Goal: Check status: Check status

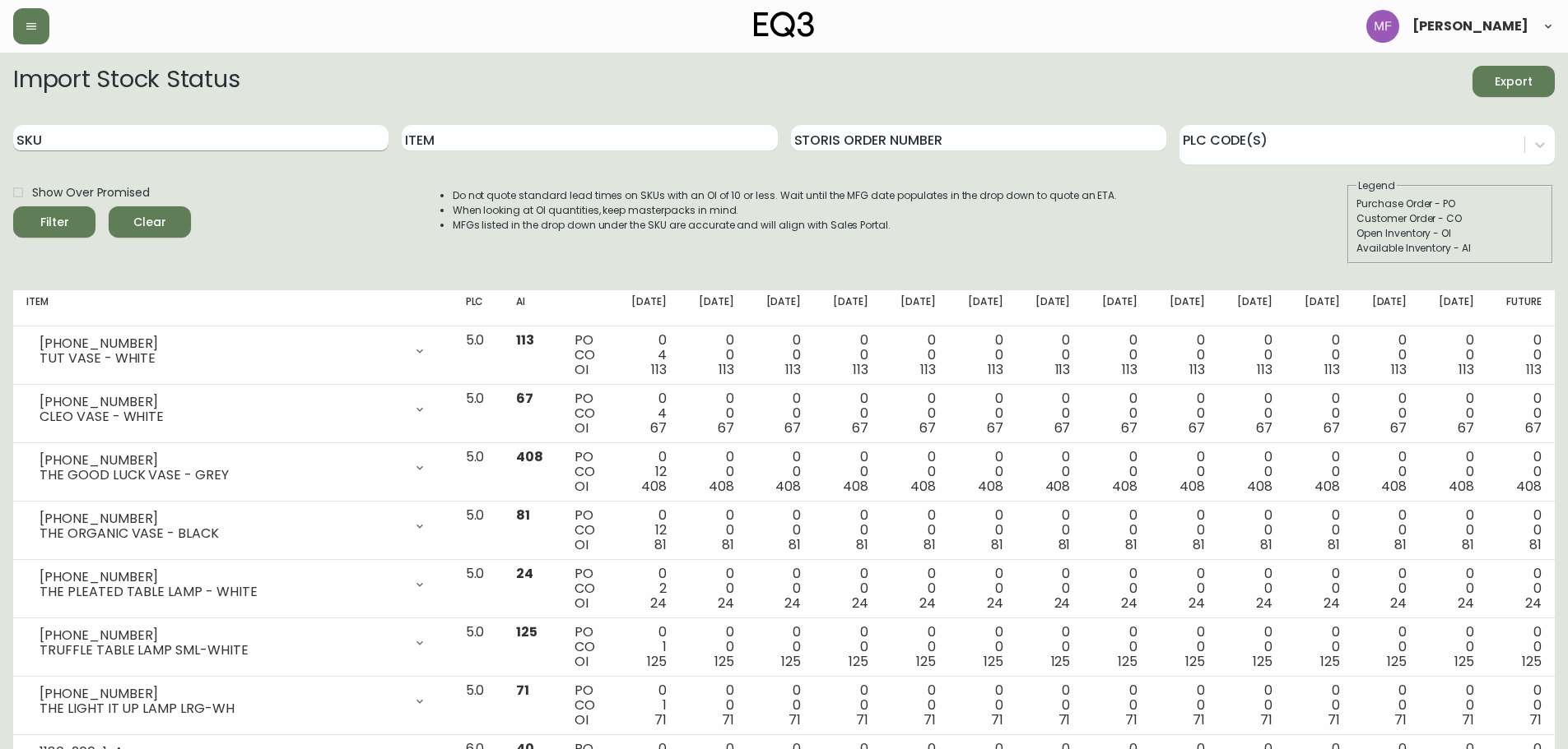
click at [169, 131] on input "SKU" at bounding box center [201, 137] width 376 height 26
paste input "3020-433-4-B"
click at [13, 206] on button "Filter" at bounding box center [55, 222] width 83 height 32
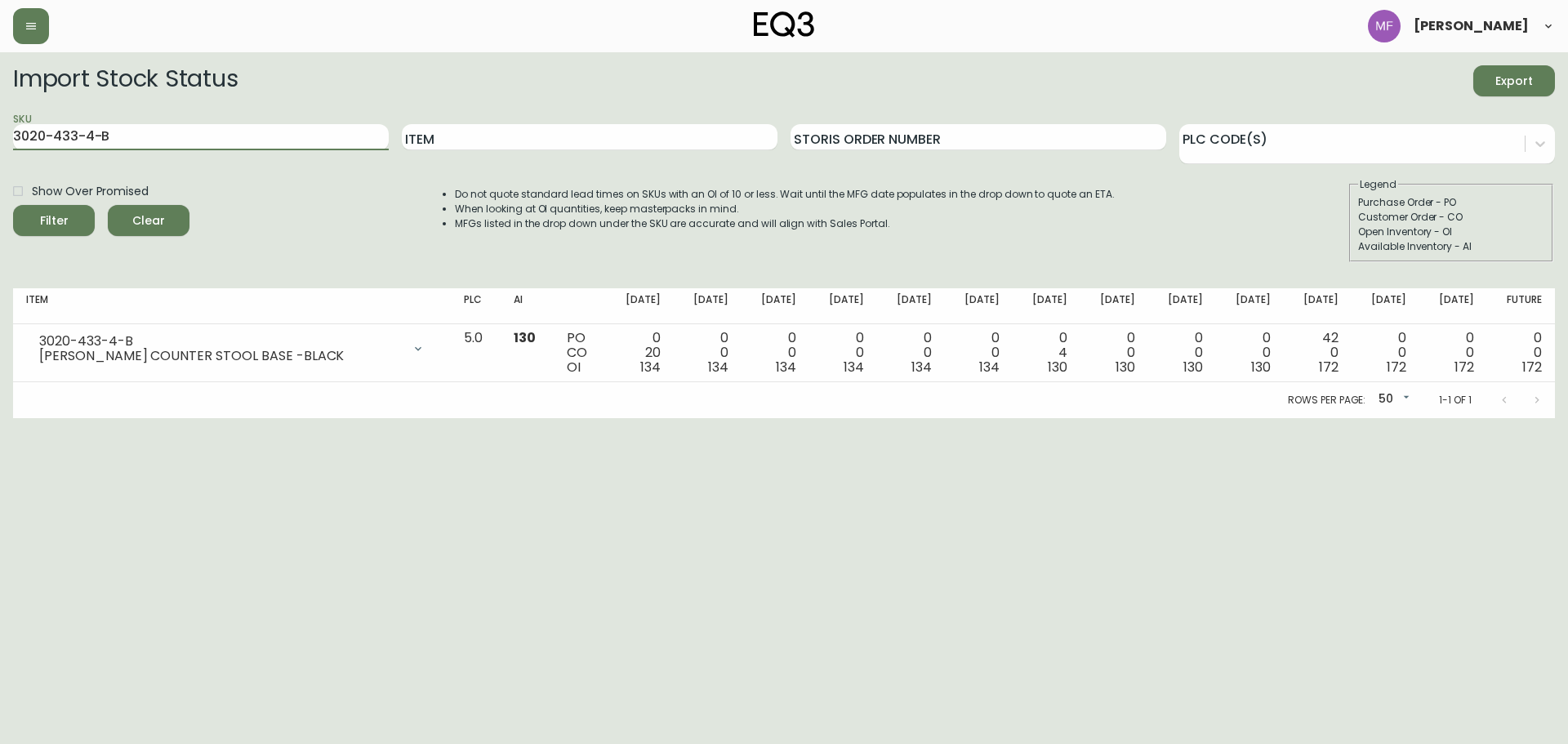
drag, startPoint x: 179, startPoint y: 145, endPoint x: -93, endPoint y: 138, distance: 272.1
click at [0, 138] on html "[PERSON_NAME] Import Stock Status Export SKU 3020-433-4-B Item Storis Order Num…" at bounding box center [784, 209] width 1568 height 418
paste input "[PHONE_NUMBER]"
type input "[PHONE_NUMBER]"
click at [13, 205] on button "Filter" at bounding box center [54, 220] width 82 height 31
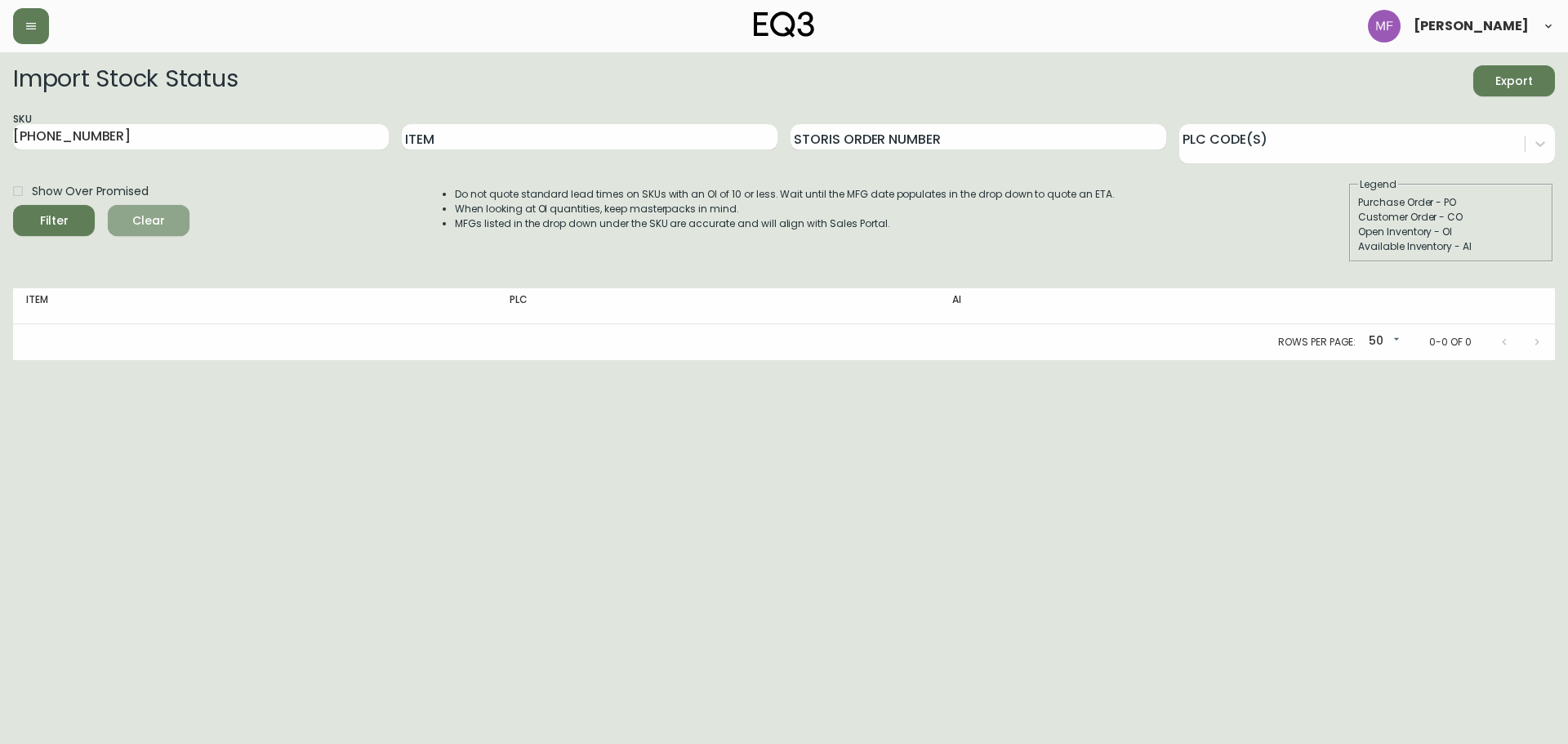
click at [134, 225] on span "Clear" at bounding box center [149, 220] width 55 height 20
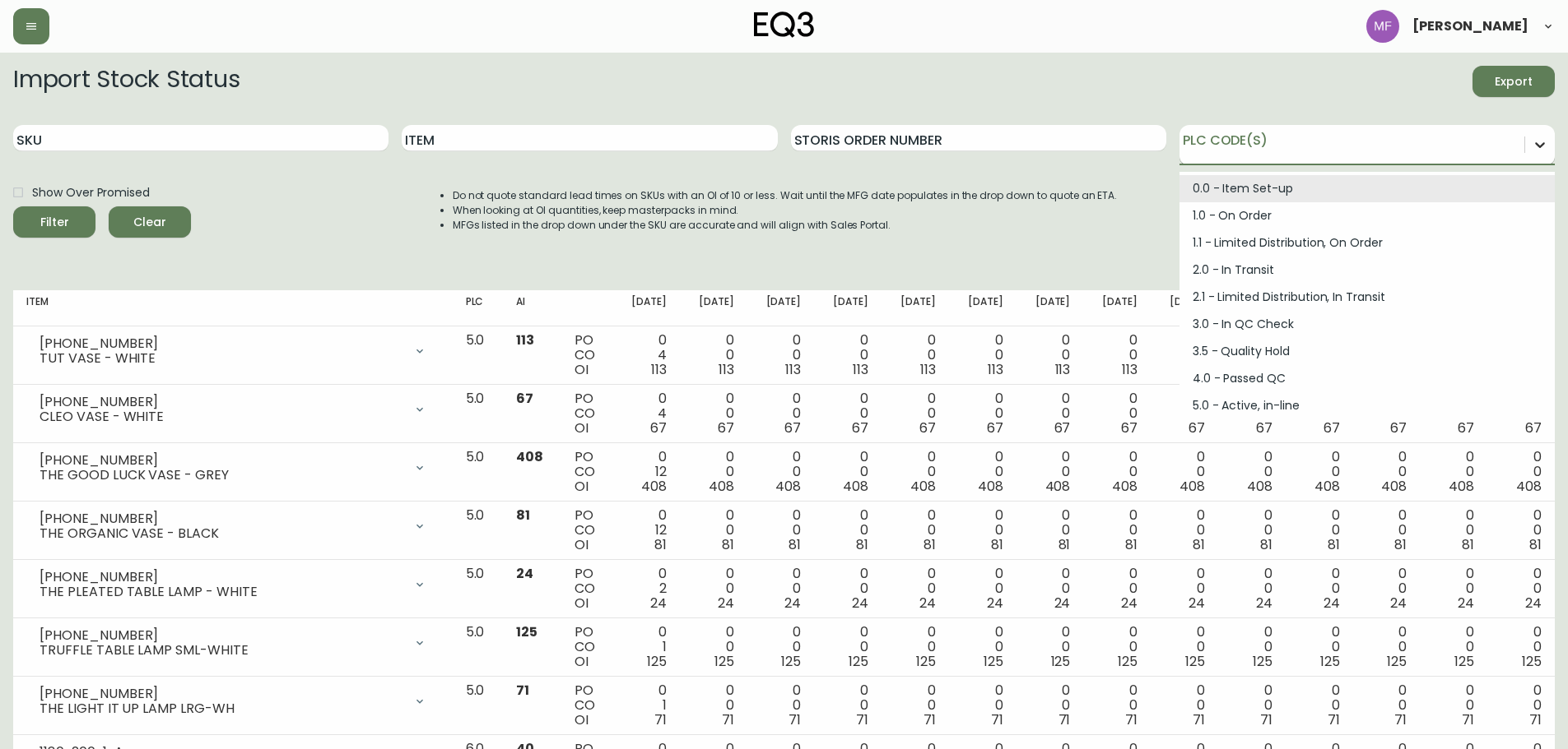
click at [1541, 144] on icon at bounding box center [1539, 144] width 16 height 16
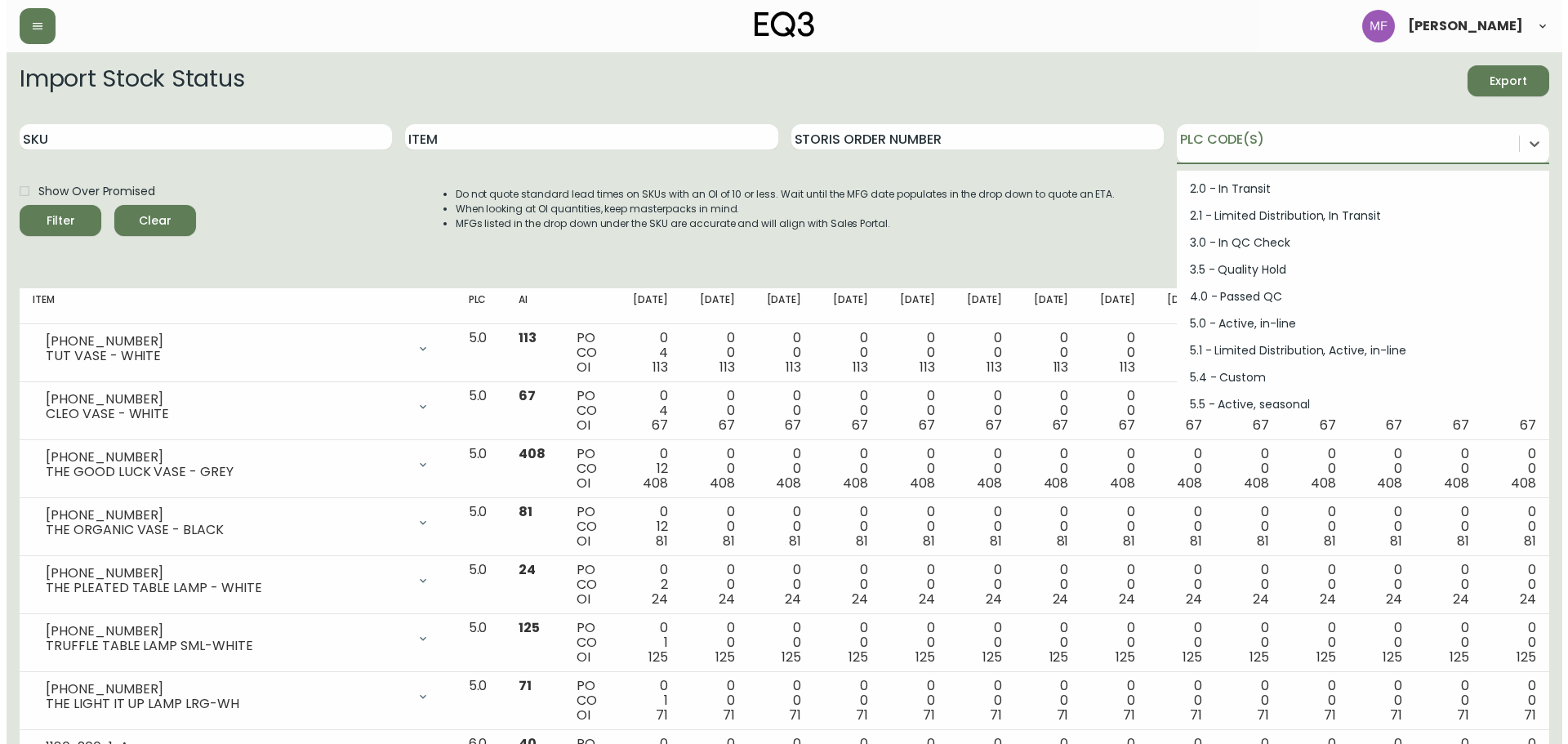
scroll to position [219, 0]
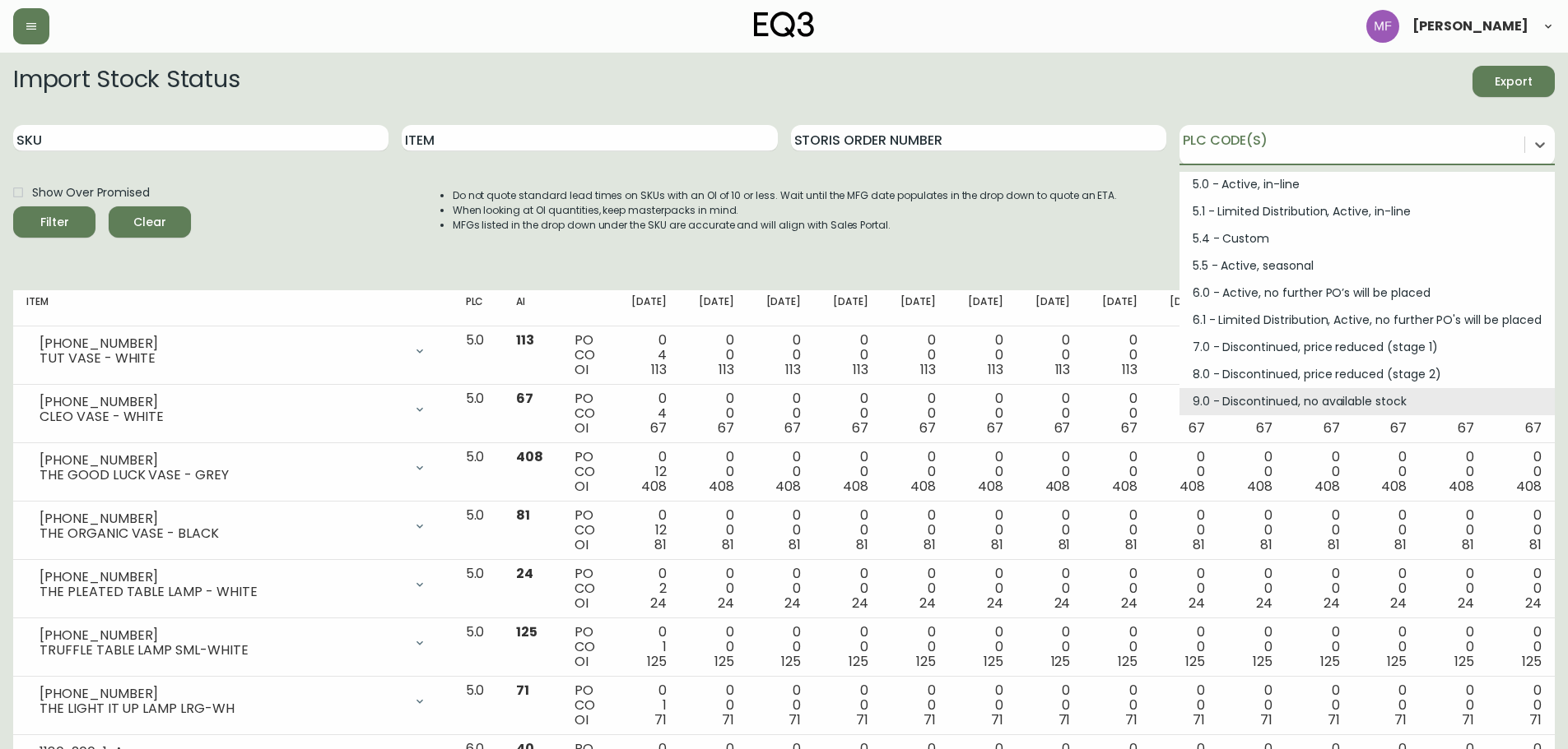
click at [1234, 393] on div "9.0 - Discontinued, no available stock" at bounding box center [1366, 401] width 376 height 27
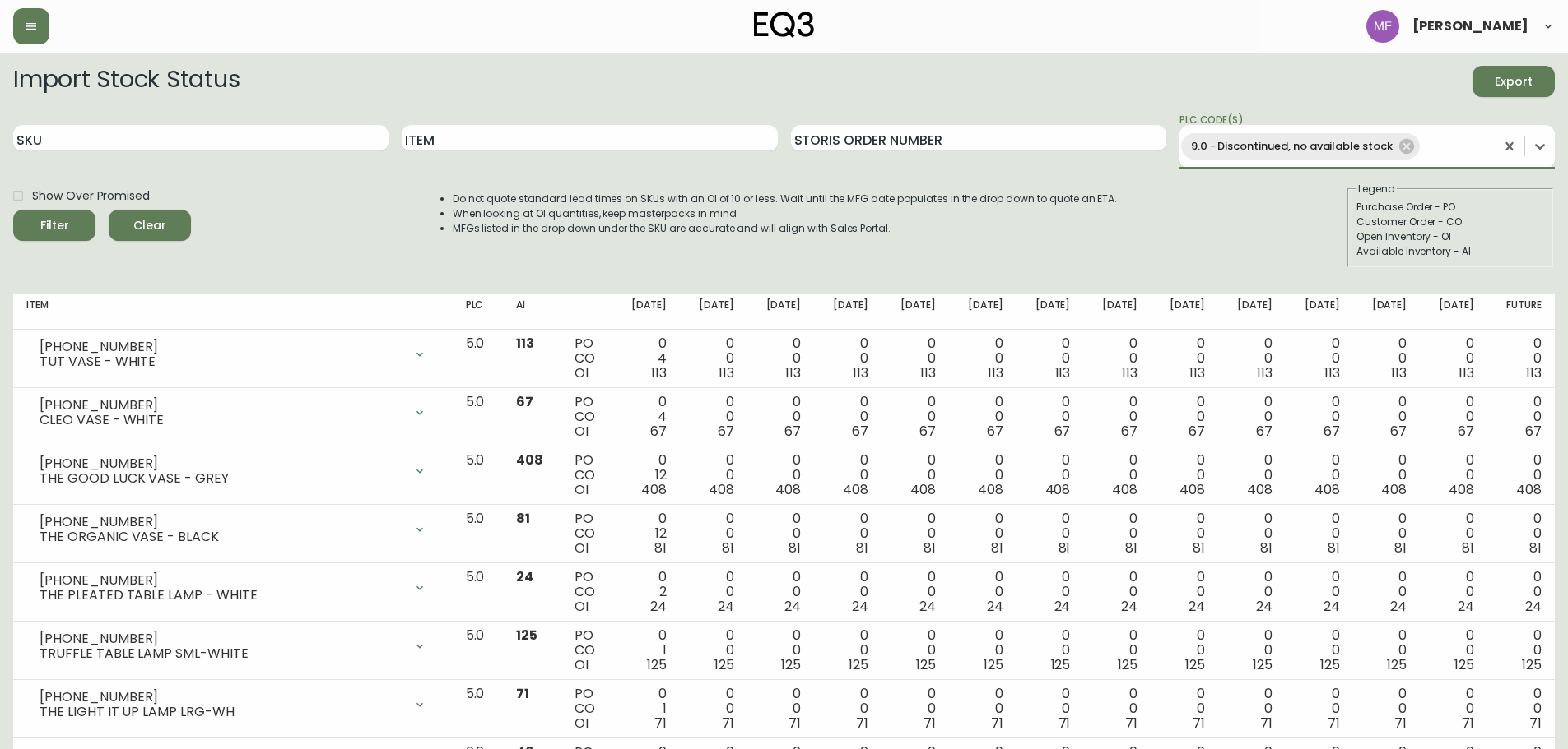
click at [13, 209] on button "Filter" at bounding box center [55, 225] width 83 height 32
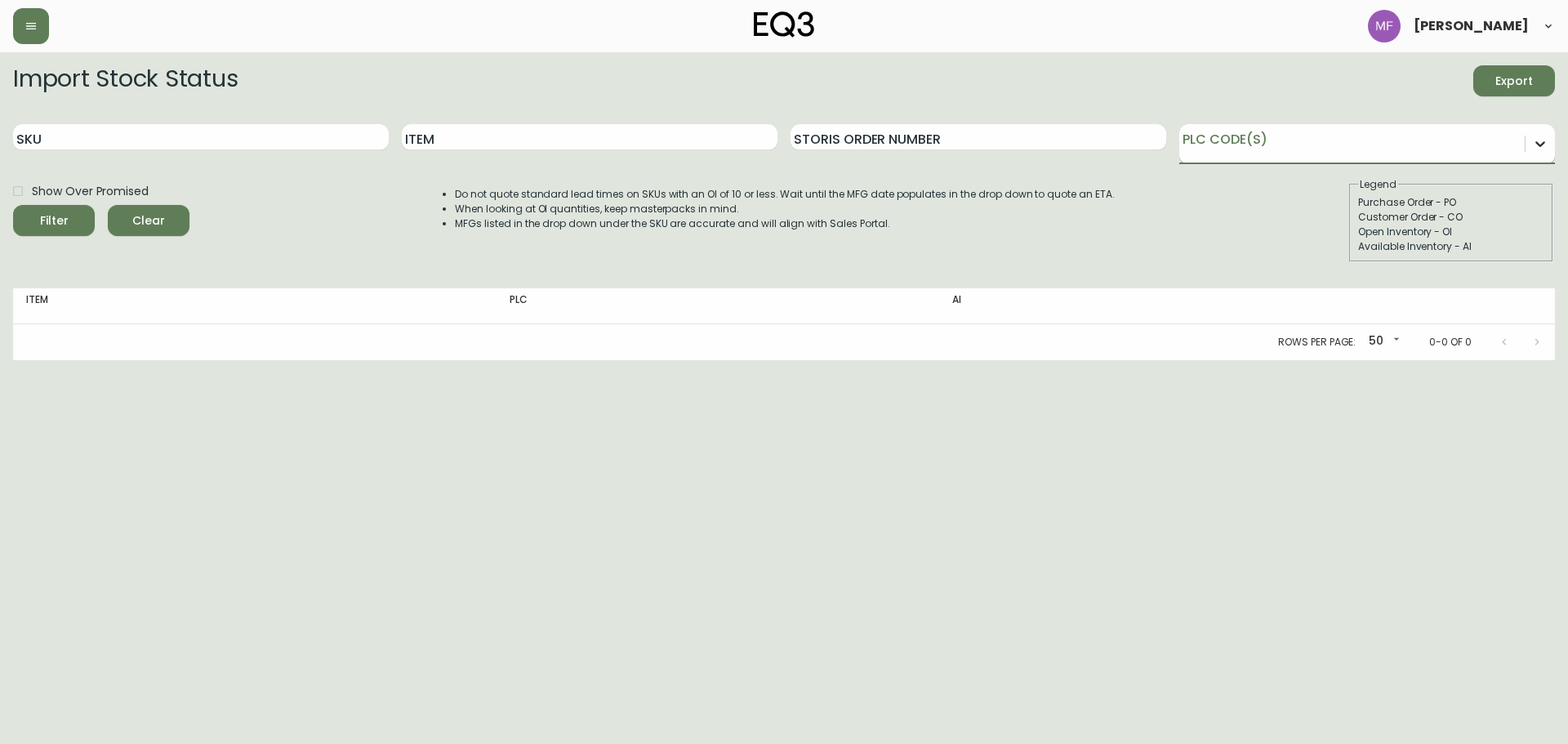
click at [1551, 136] on div "Import Stock Status Export SKU Item Storis Order Number option 9.0 - Discontinu…" at bounding box center [784, 213] width 1542 height 295
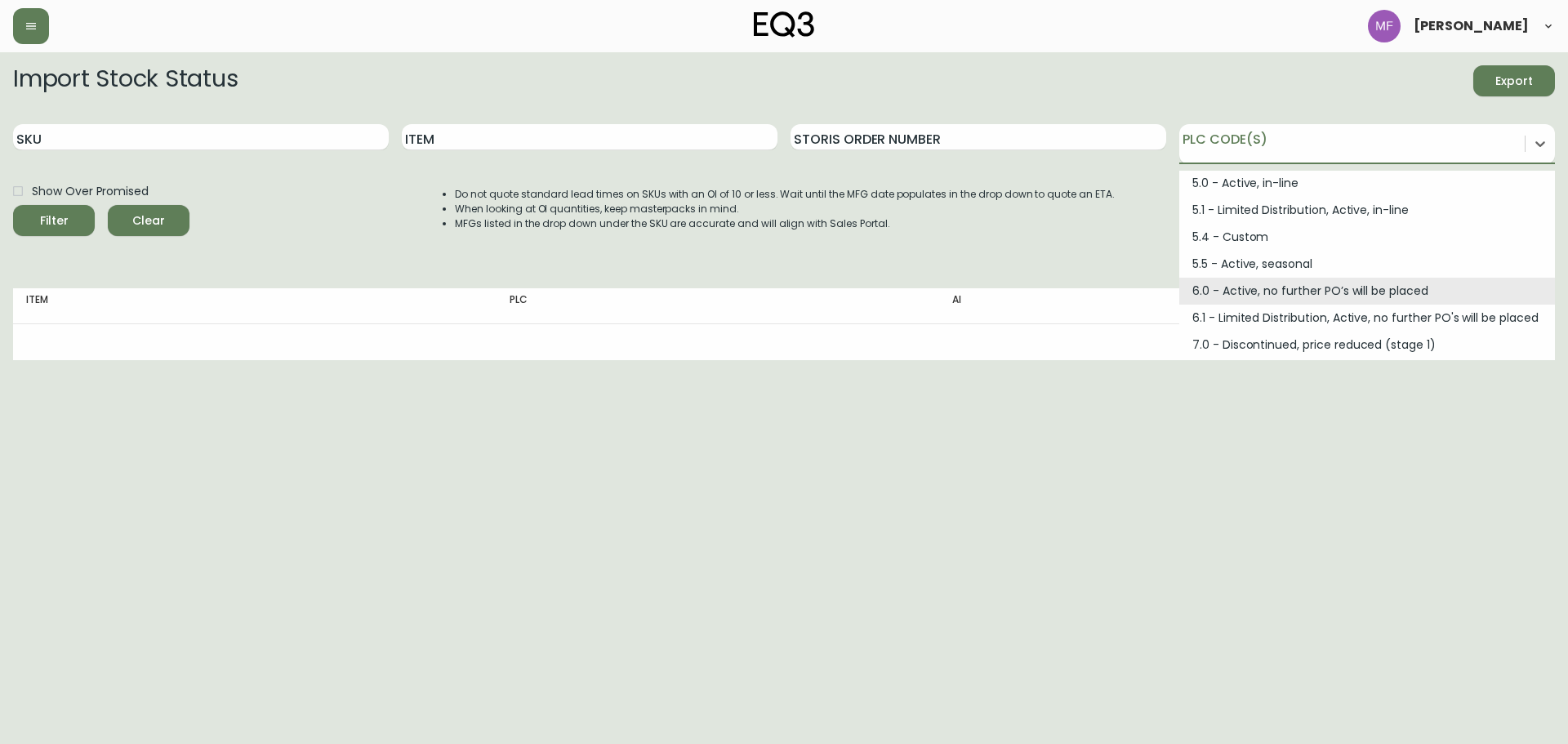
click at [1288, 294] on div "6.0 - Active, no further PO’s will be placed" at bounding box center [1368, 291] width 376 height 27
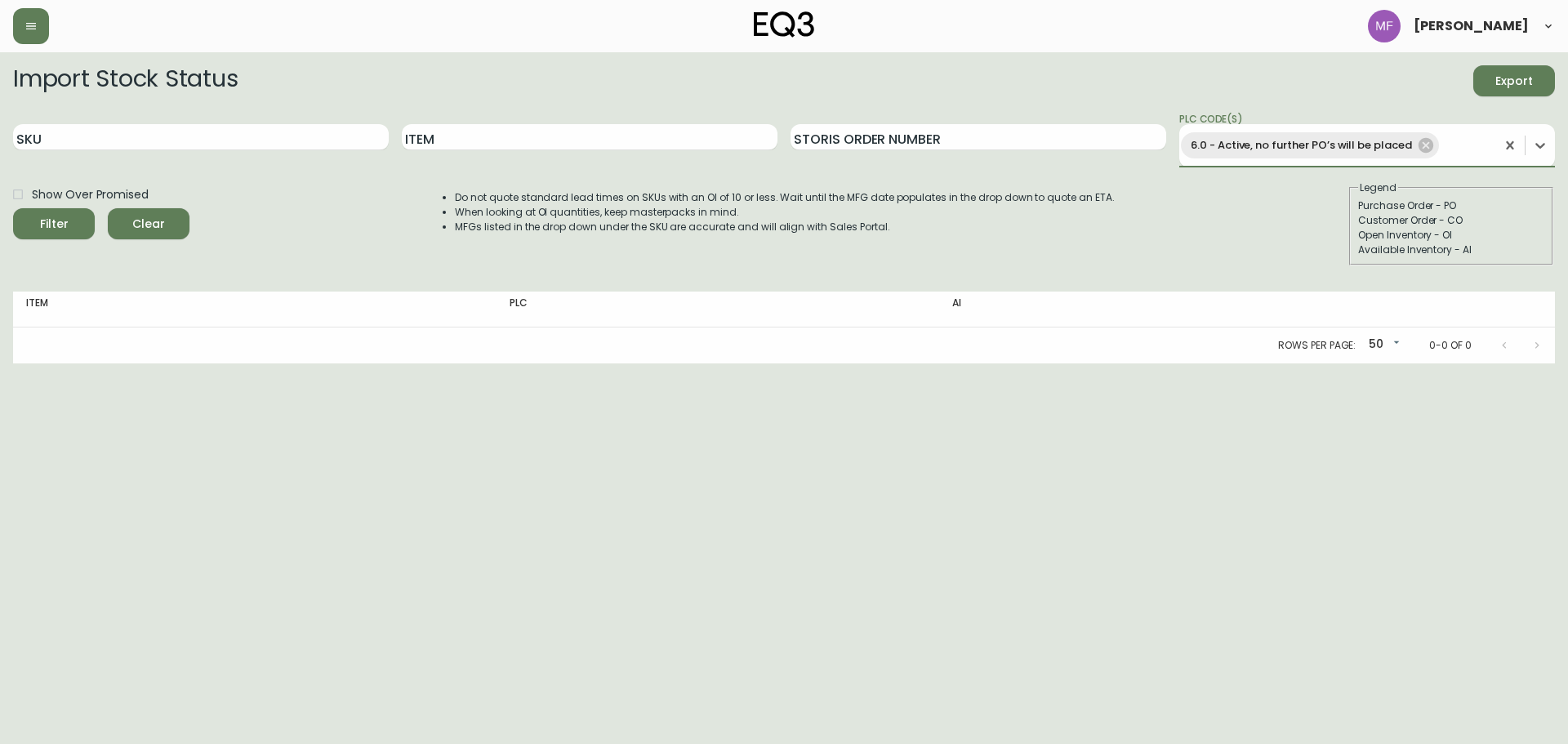
click at [13, 208] on button "Filter" at bounding box center [54, 223] width 82 height 31
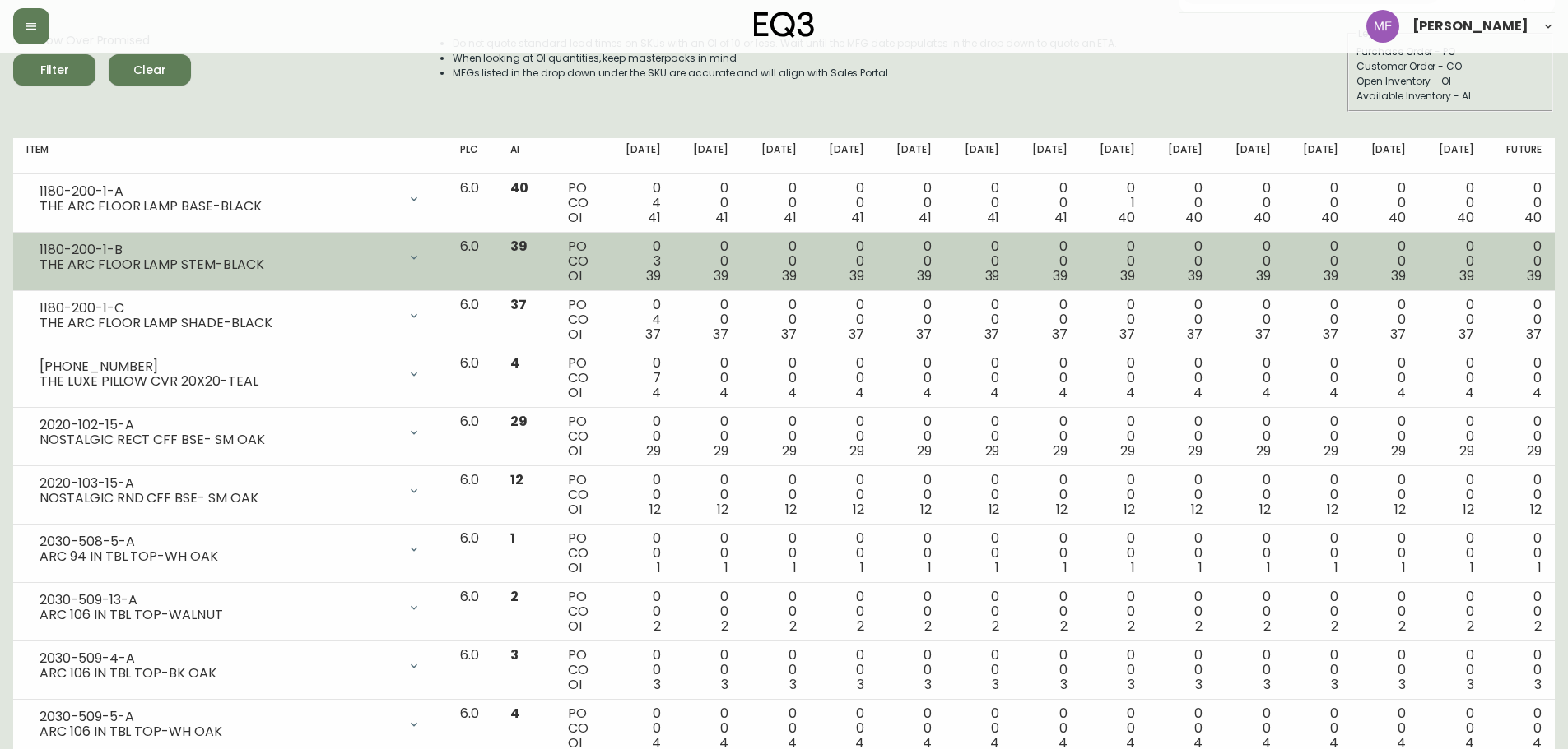
scroll to position [0, 0]
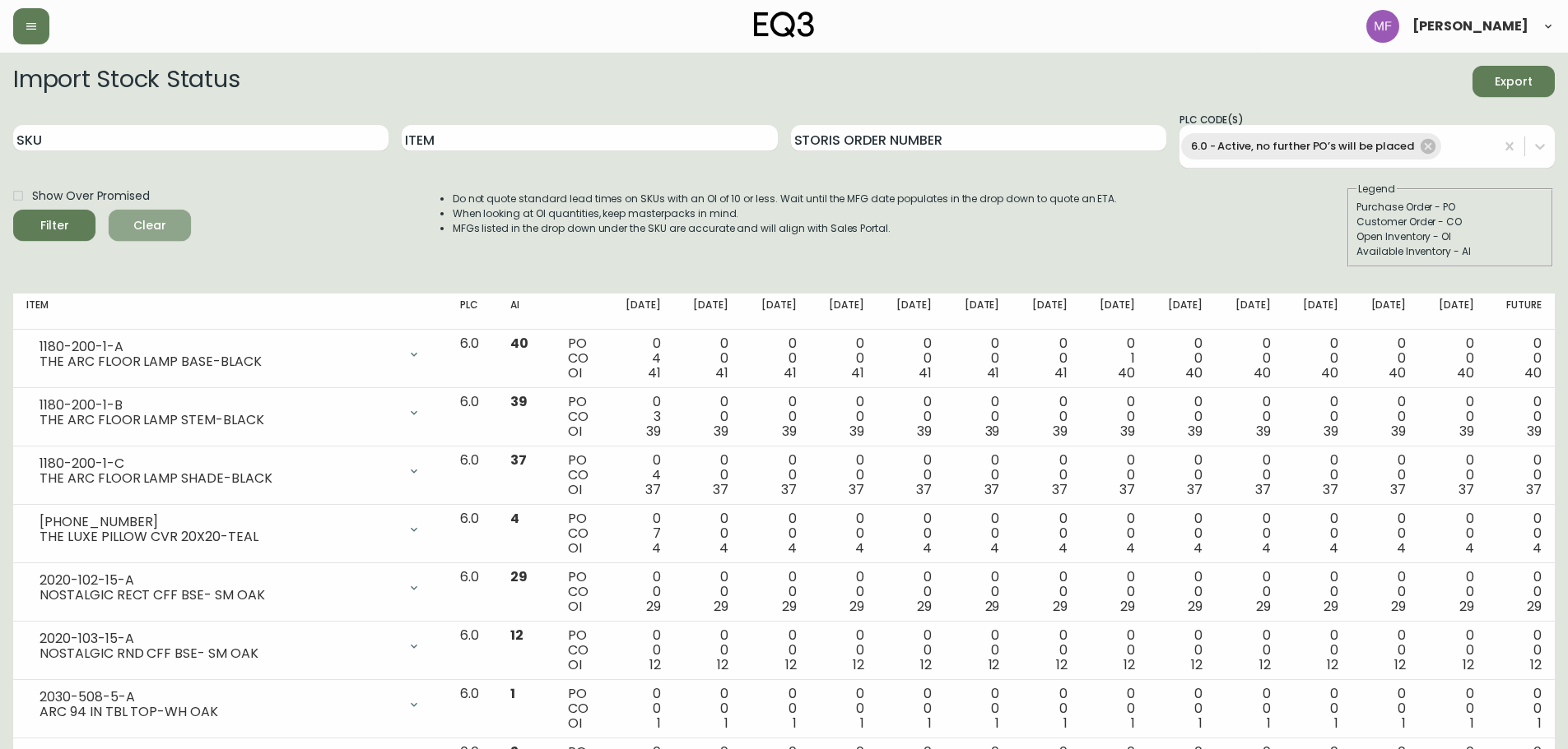
click at [127, 229] on span "Clear" at bounding box center [150, 225] width 56 height 20
